Goal: Navigation & Orientation: Find specific page/section

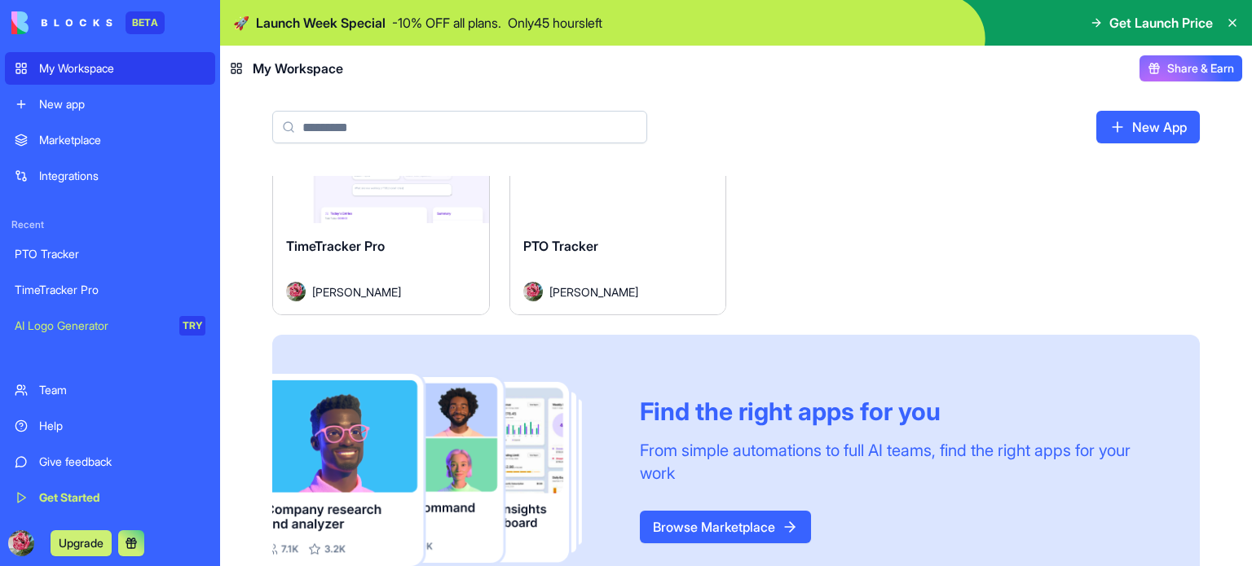
scroll to position [141, 0]
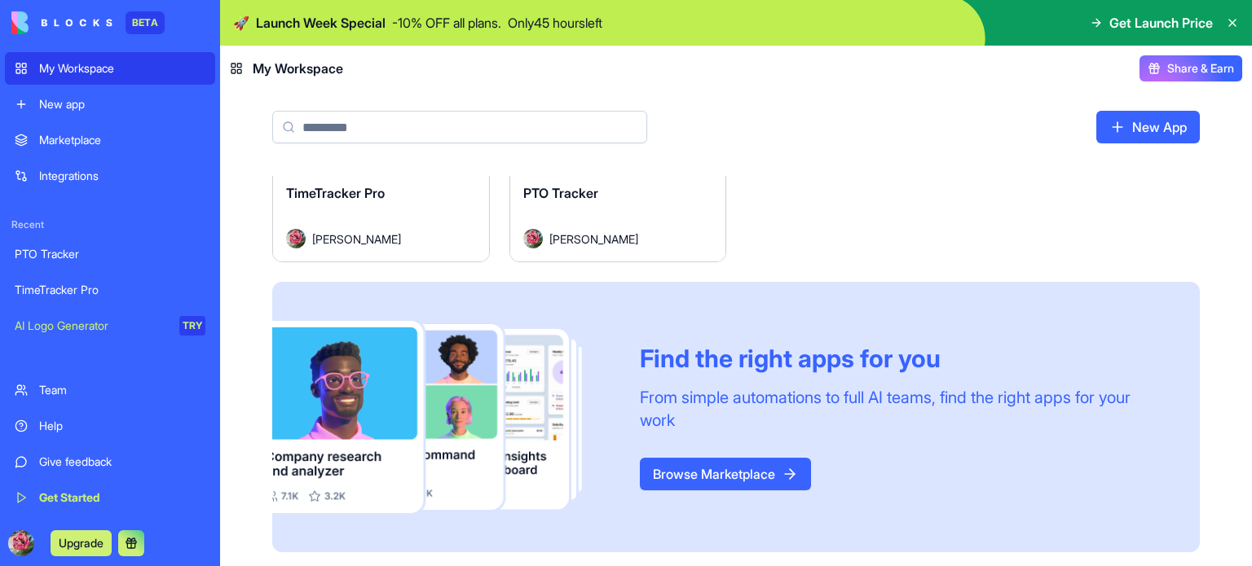
click at [728, 477] on link "Browse Marketplace" at bounding box center [725, 474] width 171 height 33
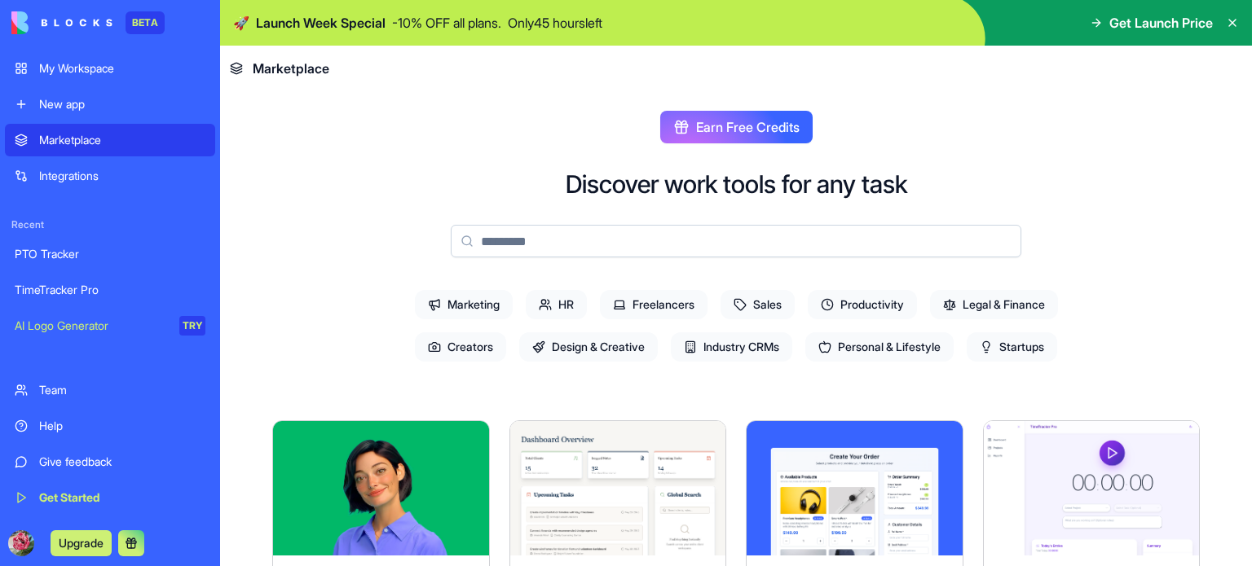
click at [1144, 25] on span "Get Launch Price" at bounding box center [1160, 23] width 103 height 20
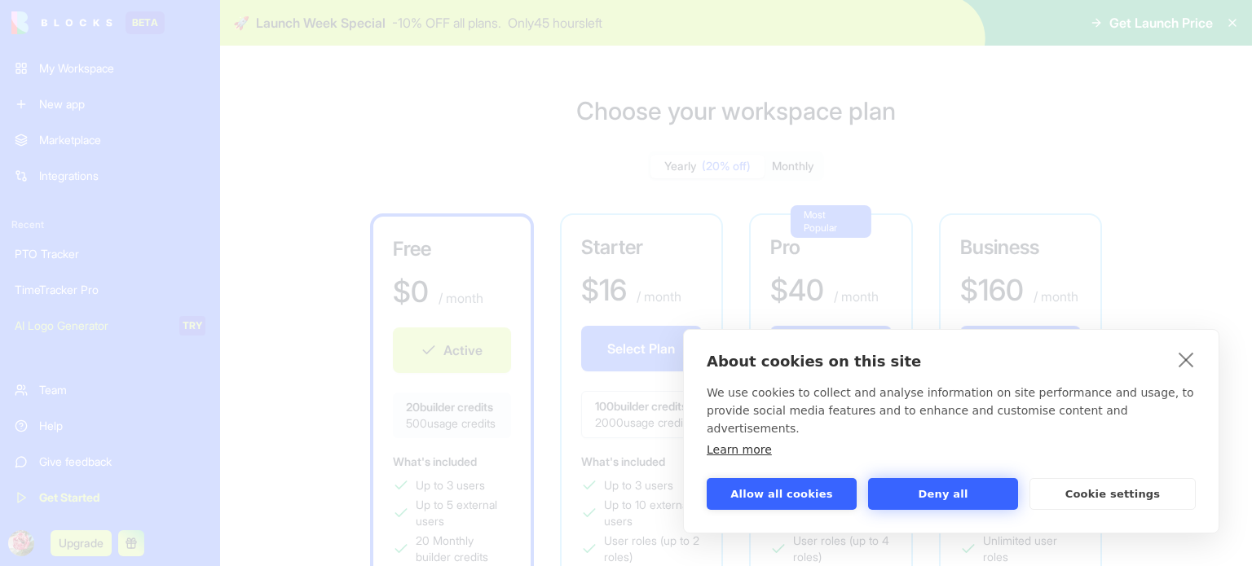
click at [971, 495] on button "Deny all" at bounding box center [943, 494] width 150 height 32
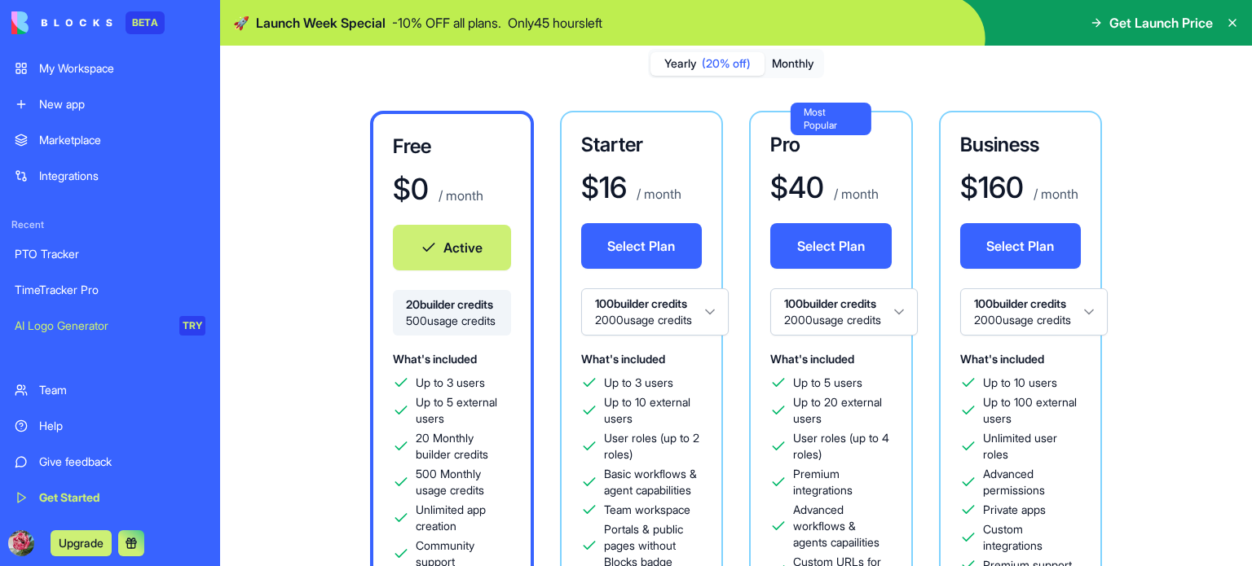
scroll to position [101, 0]
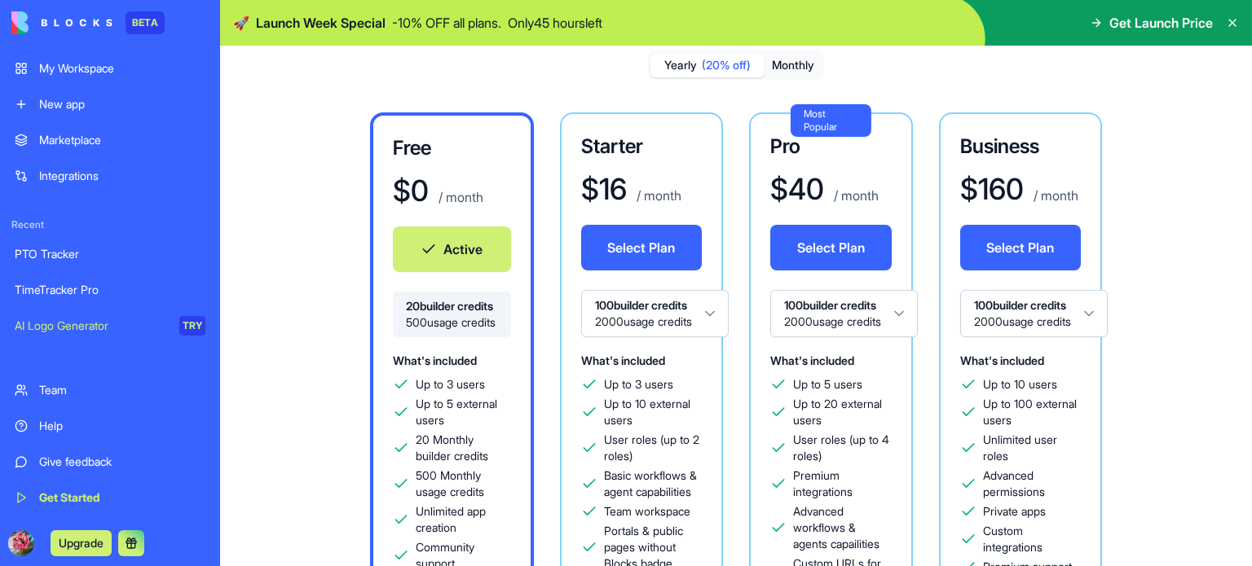
click at [101, 173] on div "Integrations" at bounding box center [122, 176] width 166 height 16
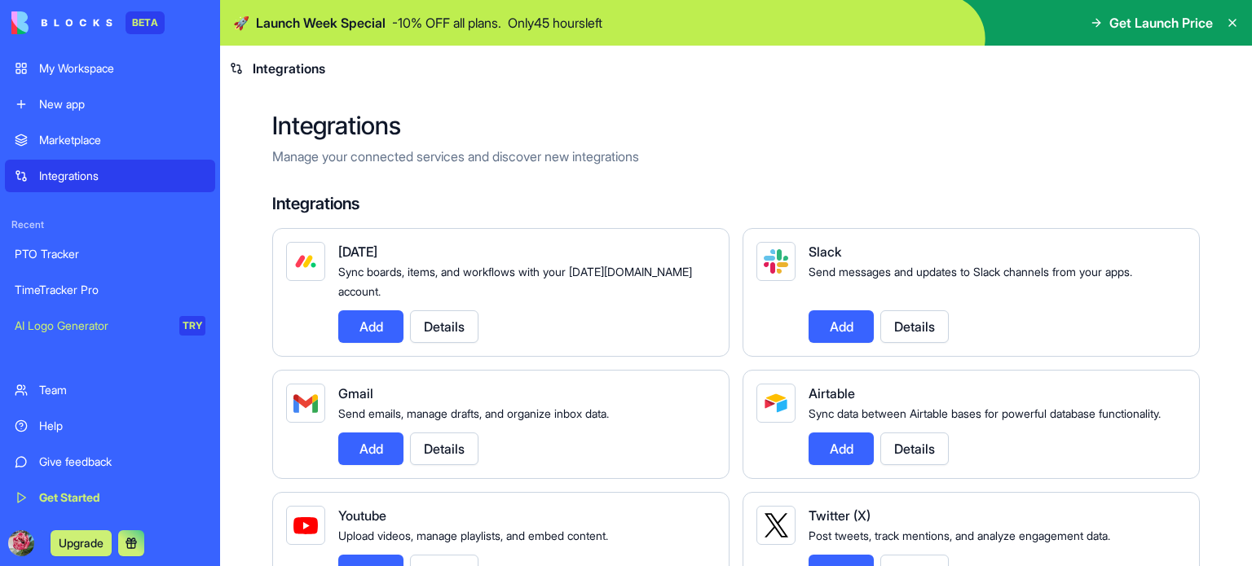
click at [311, 203] on h4 "Integrations" at bounding box center [735, 203] width 927 height 23
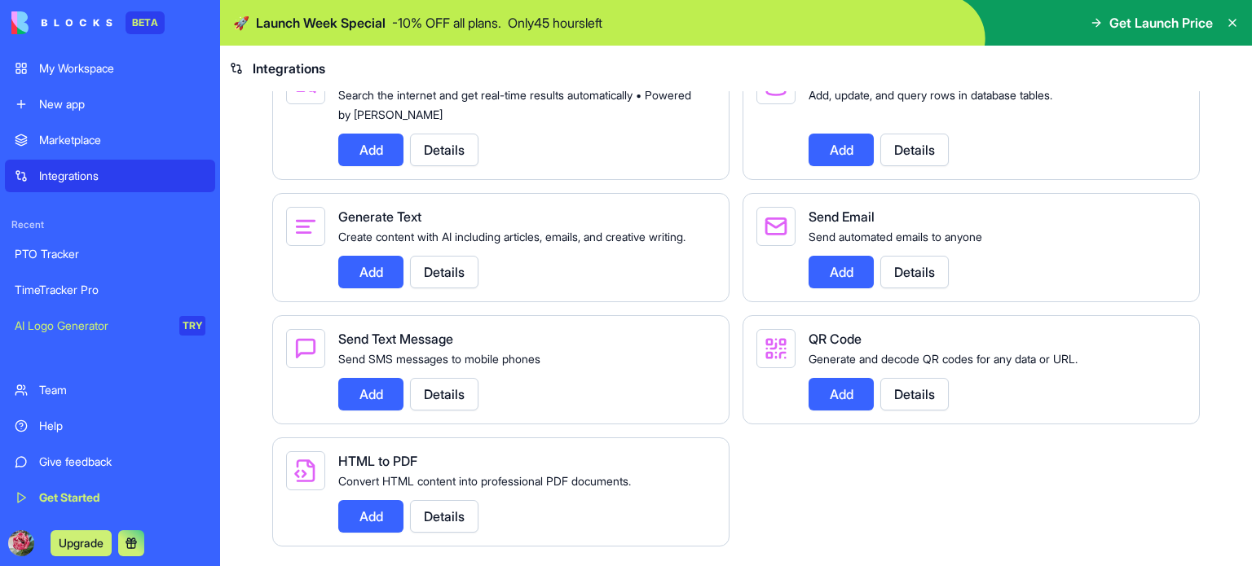
scroll to position [2131, 0]
click at [464, 393] on button "Details" at bounding box center [444, 394] width 68 height 33
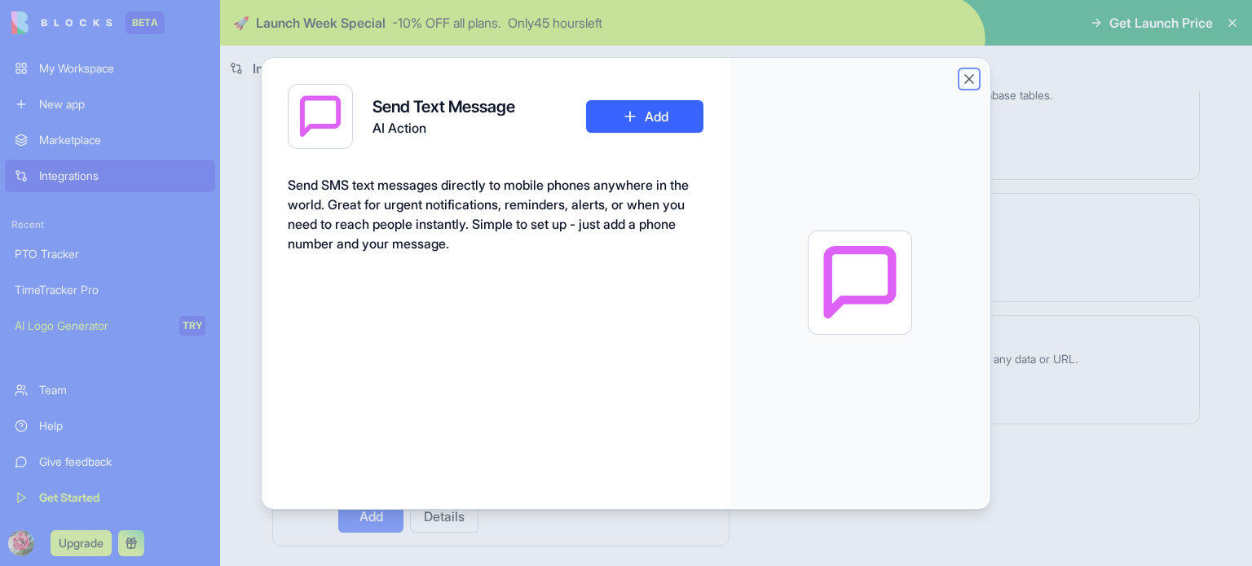
click at [970, 79] on button "Close" at bounding box center [969, 79] width 16 height 16
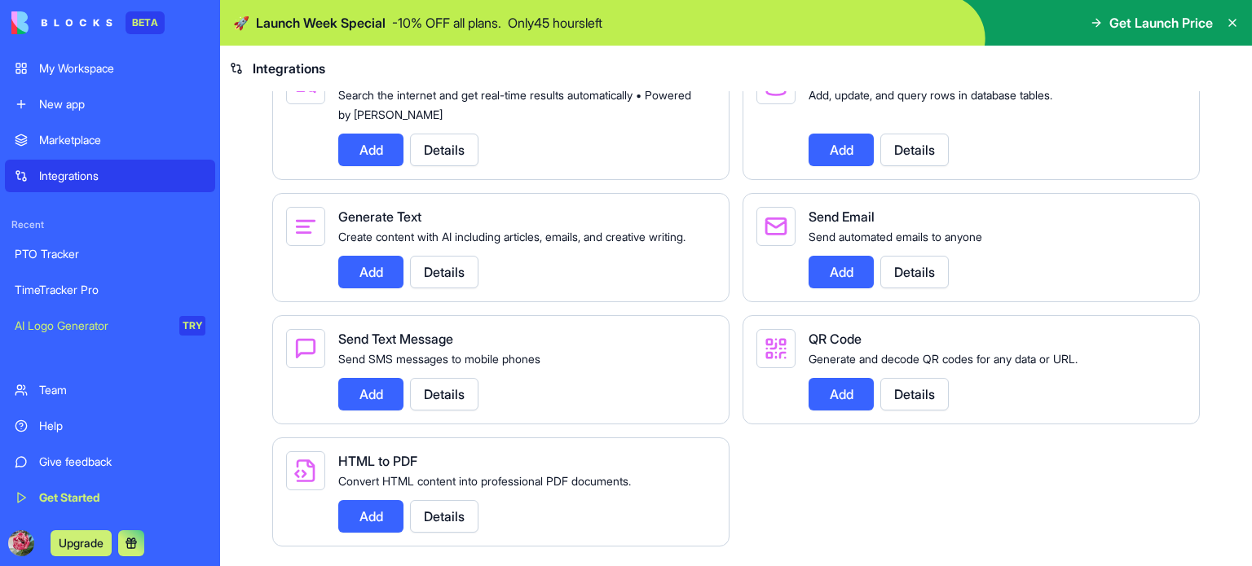
click at [72, 143] on div "Marketplace" at bounding box center [122, 140] width 166 height 16
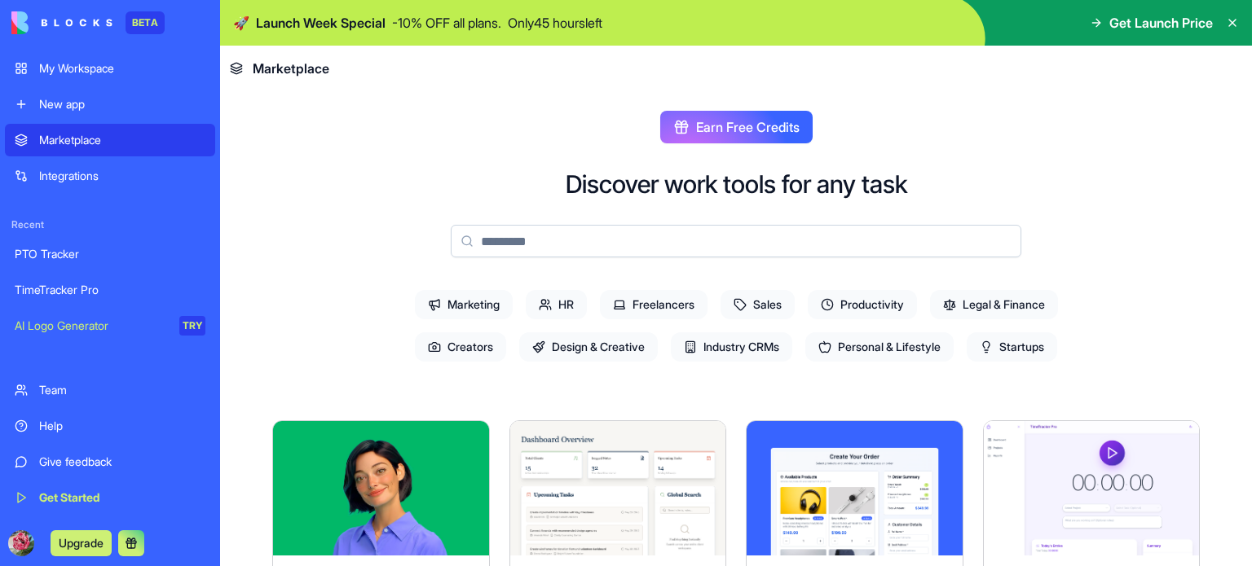
click at [1153, 28] on span "Get Launch Price" at bounding box center [1160, 23] width 103 height 20
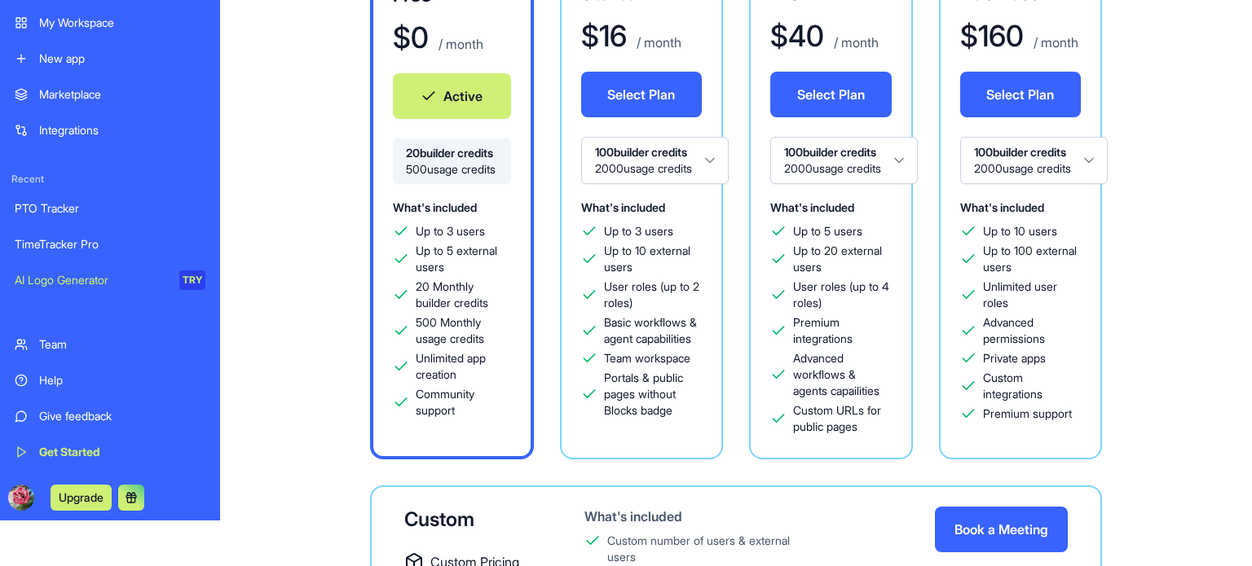
scroll to position [140, 0]
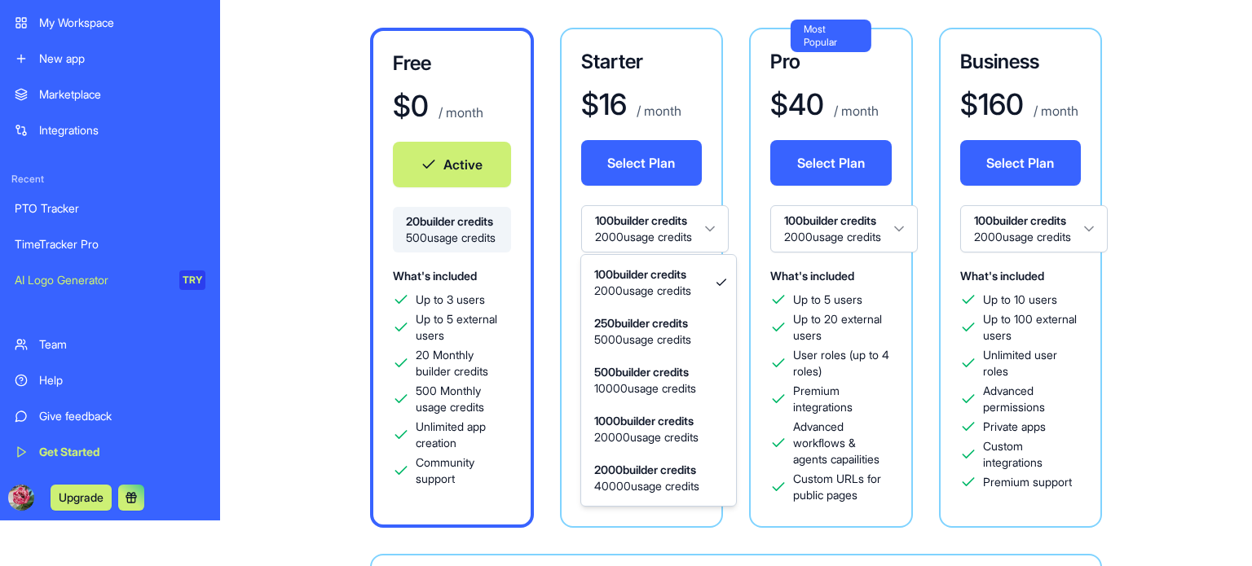
click at [698, 226] on html "BETA My Workspace New app Marketplace Integrations Recent PTO Tracker TimeTrack…" at bounding box center [626, 237] width 1252 height 566
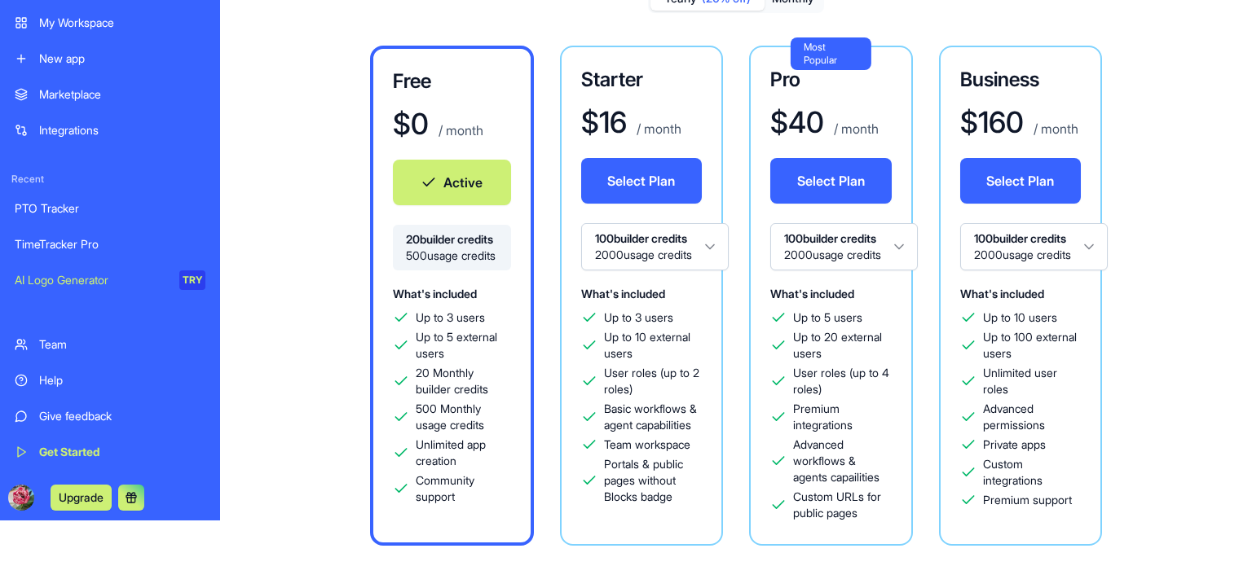
scroll to position [121, 0]
click at [117, 100] on div "Marketplace" at bounding box center [122, 94] width 166 height 16
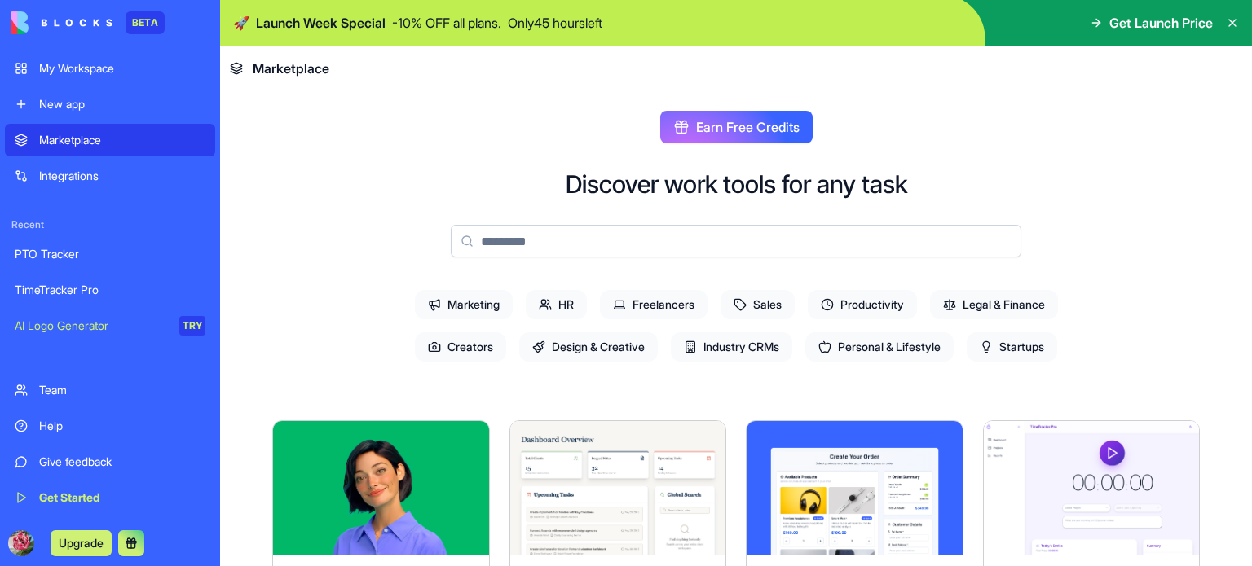
click at [130, 69] on div "My Workspace" at bounding box center [122, 68] width 166 height 16
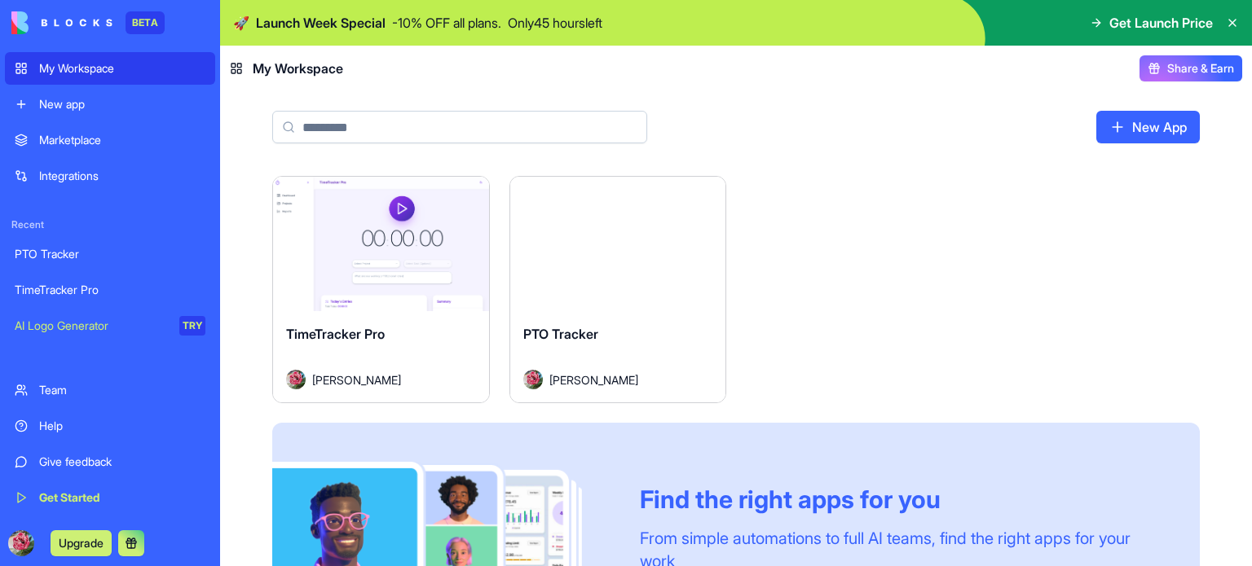
scroll to position [141, 0]
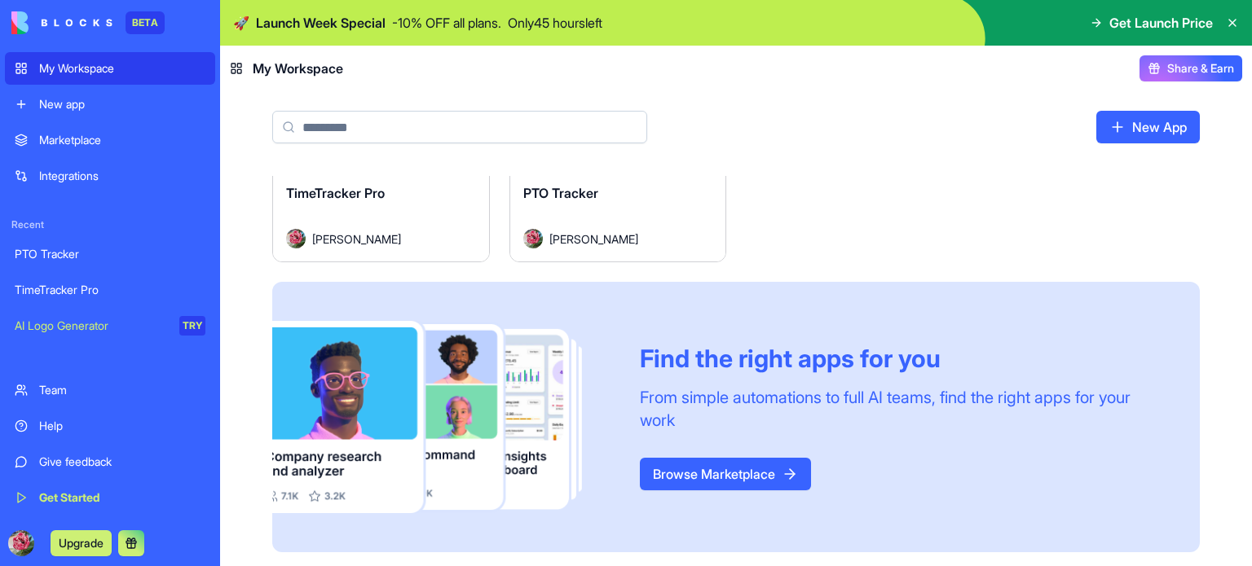
click at [760, 464] on link "Browse Marketplace" at bounding box center [725, 474] width 171 height 33
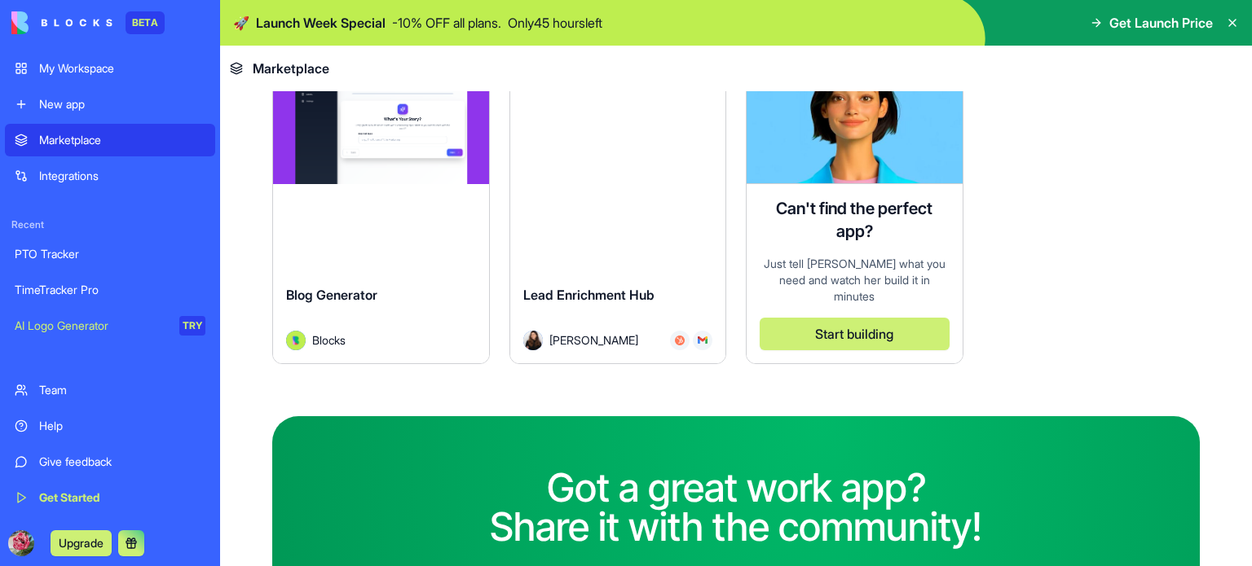
scroll to position [4941, 0]
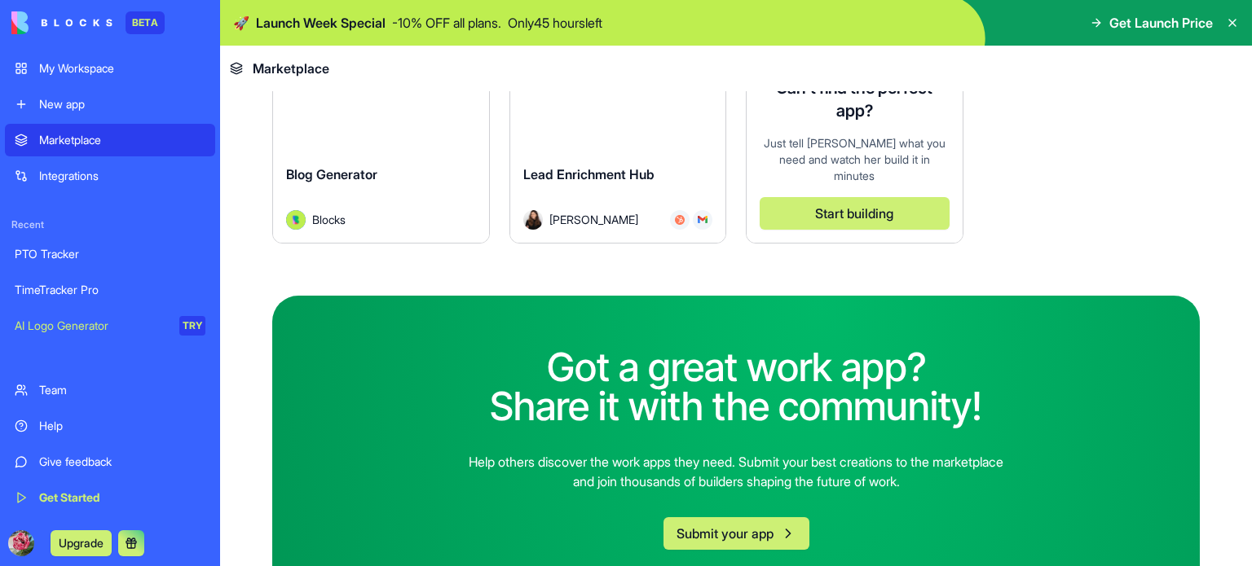
click at [754, 517] on button "Submit your app" at bounding box center [736, 533] width 146 height 33
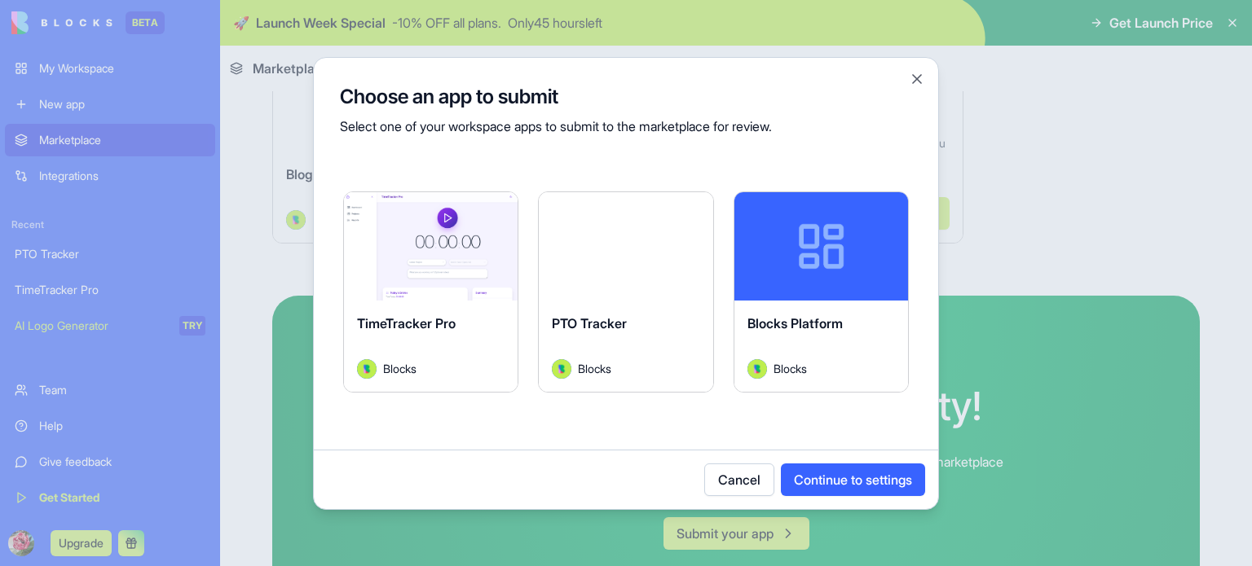
click at [905, 78] on div "Choose an app to submit Select one of your workspace apps to submit to the mark…" at bounding box center [626, 110] width 624 height 104
click at [919, 78] on button "Close" at bounding box center [917, 79] width 16 height 16
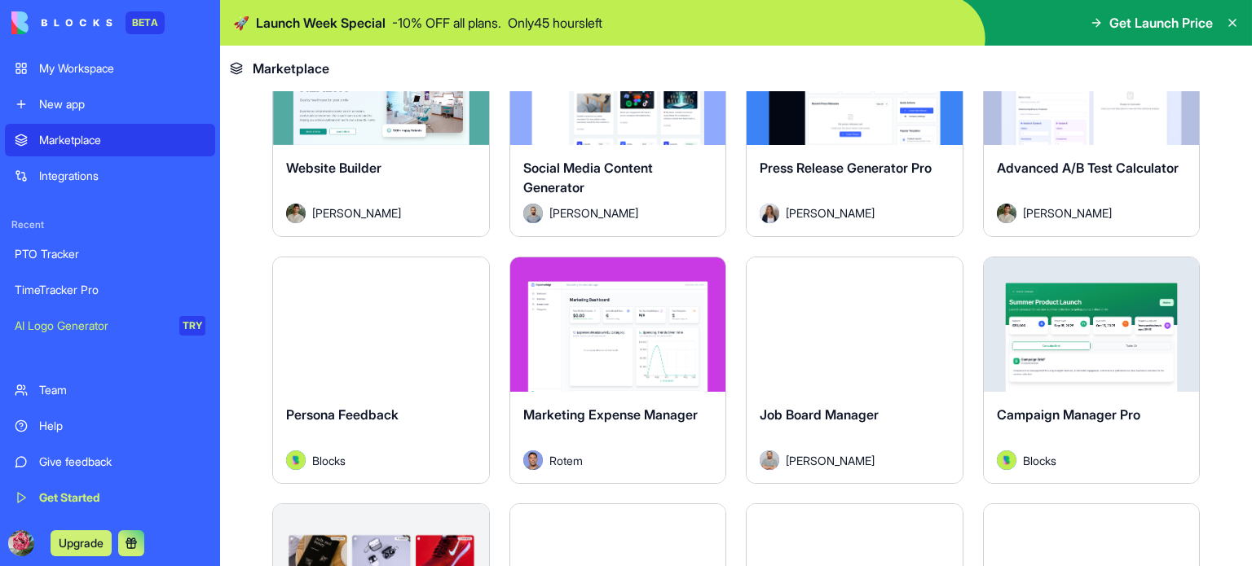
scroll to position [3872, 0]
click at [108, 325] on div "AI Logo Generator" at bounding box center [91, 326] width 153 height 16
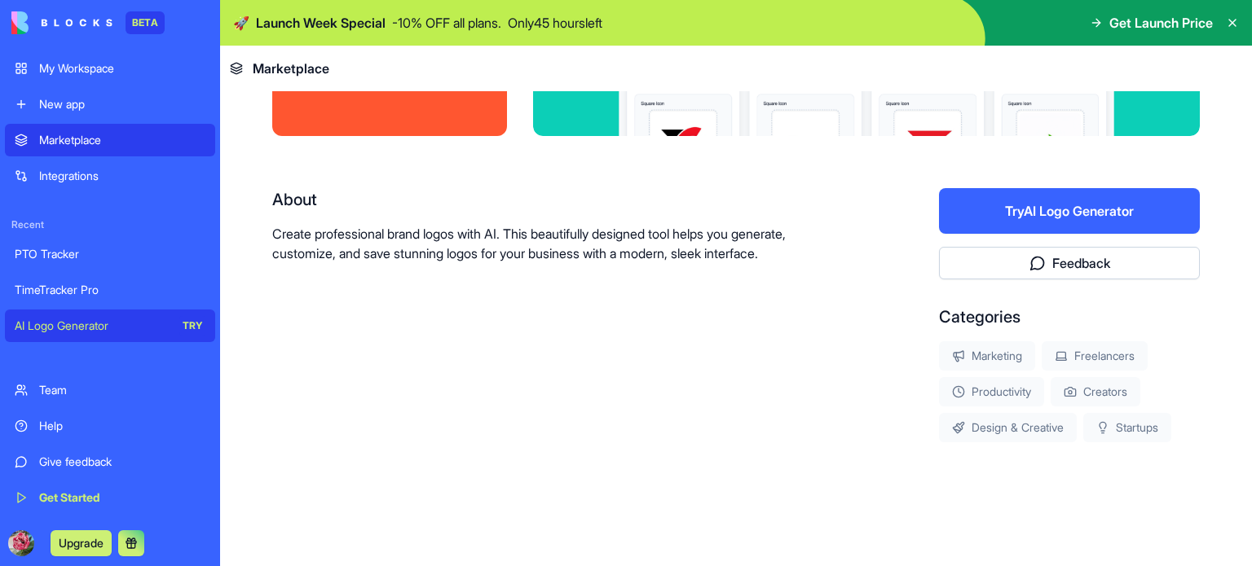
scroll to position [235, 0]
click at [125, 143] on div "Marketplace" at bounding box center [122, 140] width 166 height 16
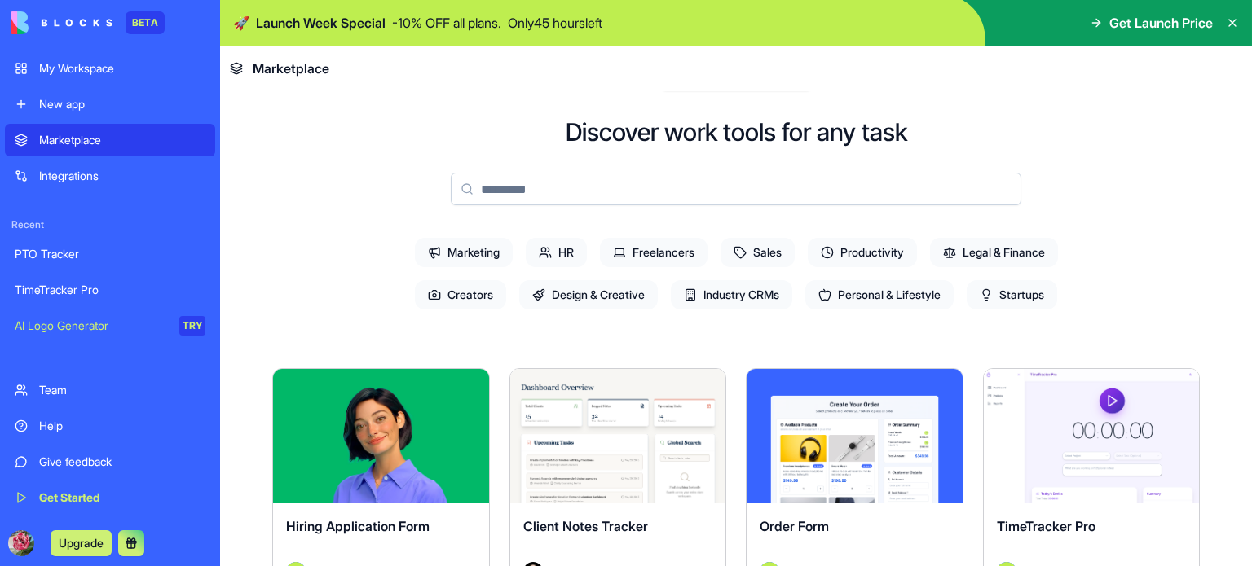
scroll to position [54, 0]
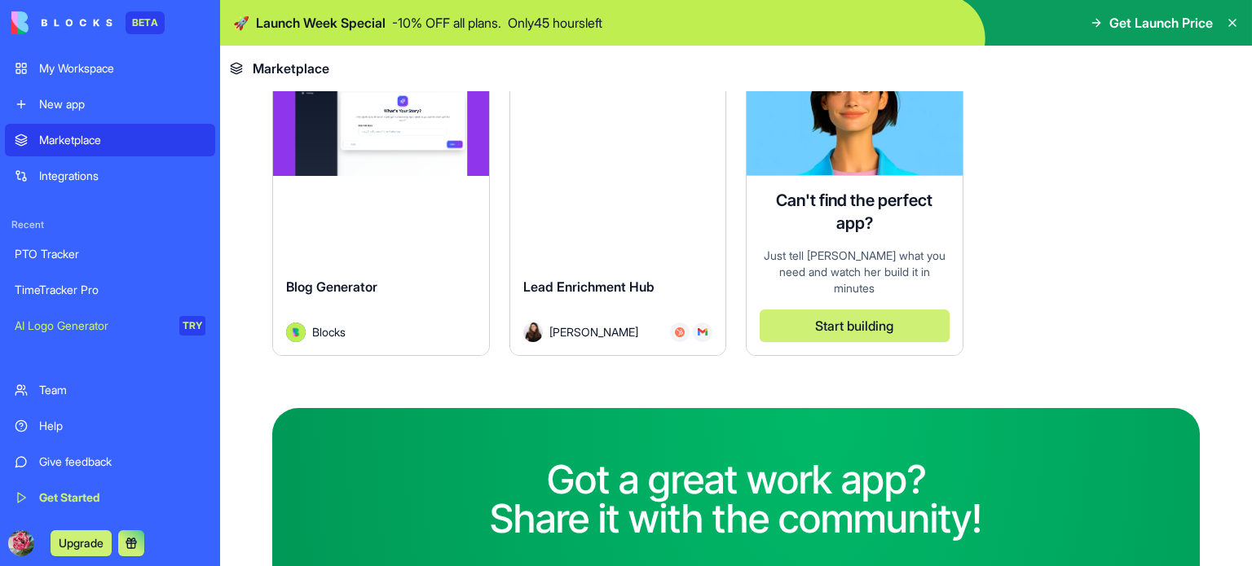
scroll to position [4830, 0]
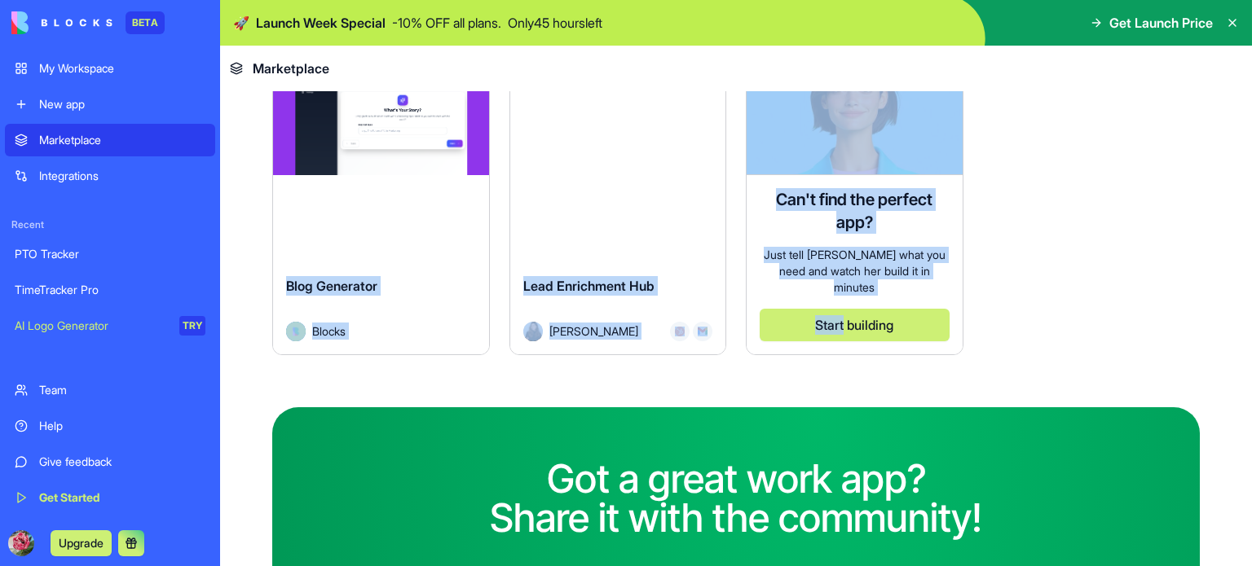
copy div "Explore Hiring Application Form Blocks Explore Client Notes Tracker Vital [PERS…"
